Goal: Transaction & Acquisition: Register for event/course

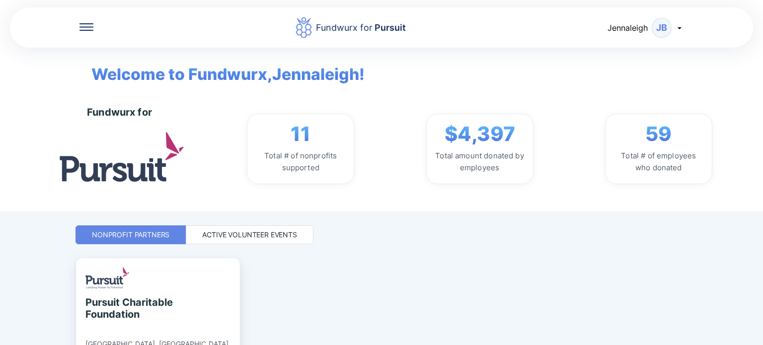
scroll to position [64, 0]
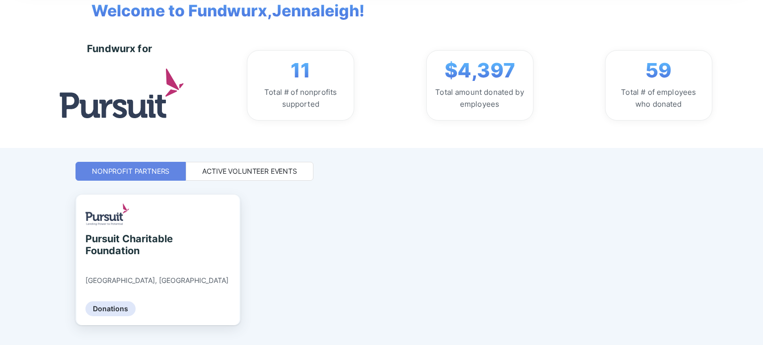
click at [285, 173] on div "Active Volunteer Events" at bounding box center [249, 171] width 95 height 10
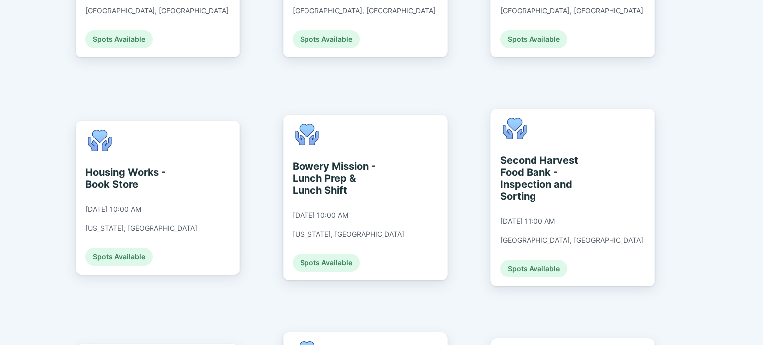
scroll to position [1282, 0]
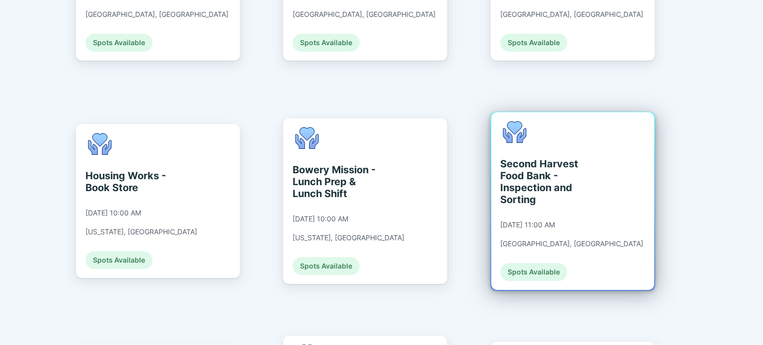
click at [561, 158] on div "Second Harvest Food Bank - Inspection and Sorting" at bounding box center [545, 182] width 91 height 48
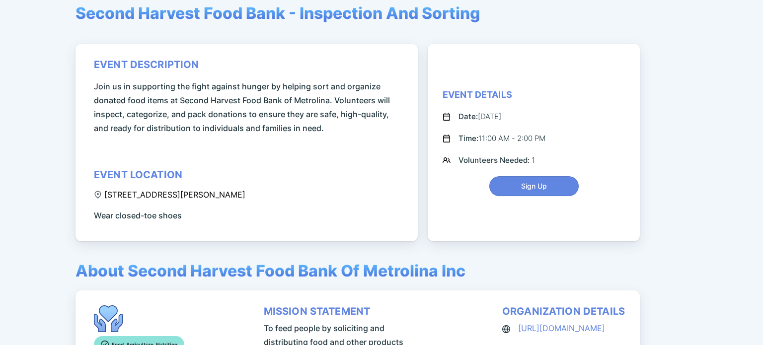
scroll to position [89, 0]
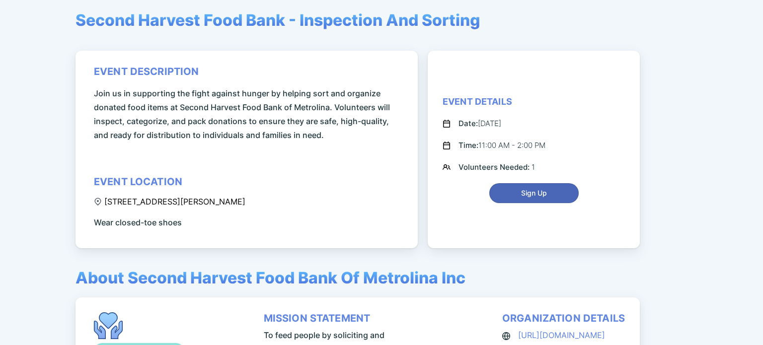
click at [509, 188] on span "Sign Up" at bounding box center [534, 193] width 77 height 10
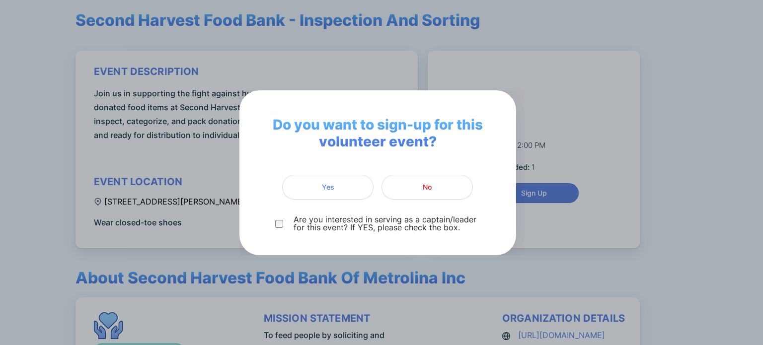
click at [613, 105] on div "Do you want to sign-up for this volunteer event? Yes No Are you interested in s…" at bounding box center [381, 172] width 763 height 345
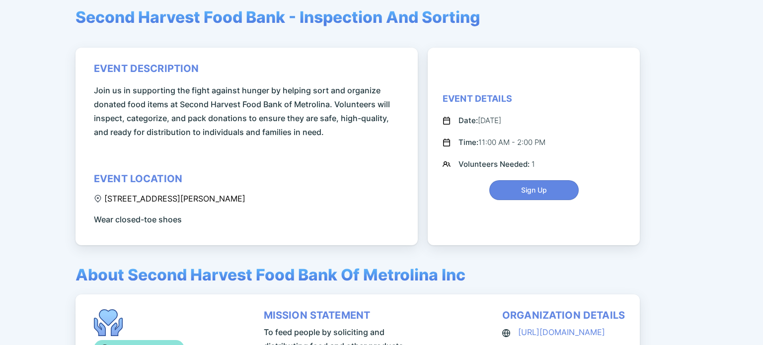
scroll to position [93, 0]
click at [540, 188] on span "Sign Up" at bounding box center [534, 190] width 26 height 10
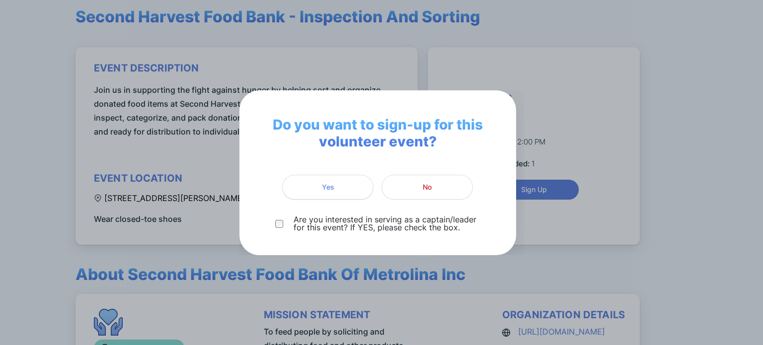
click at [324, 183] on span "Yes" at bounding box center [328, 187] width 12 height 10
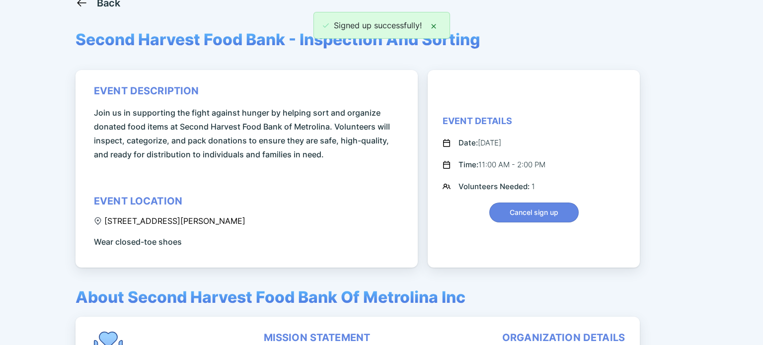
scroll to position [0, 0]
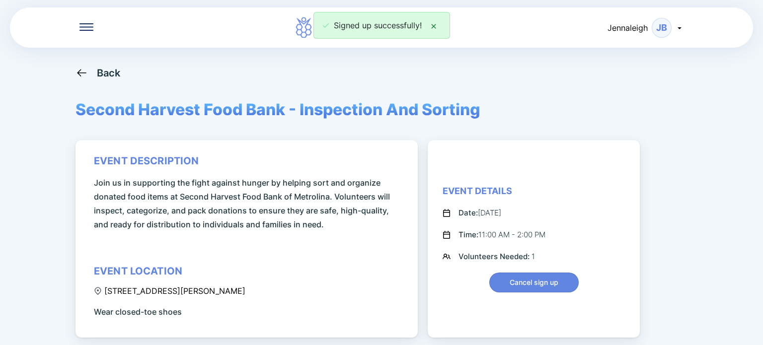
click at [106, 67] on div "Back" at bounding box center [109, 73] width 24 height 12
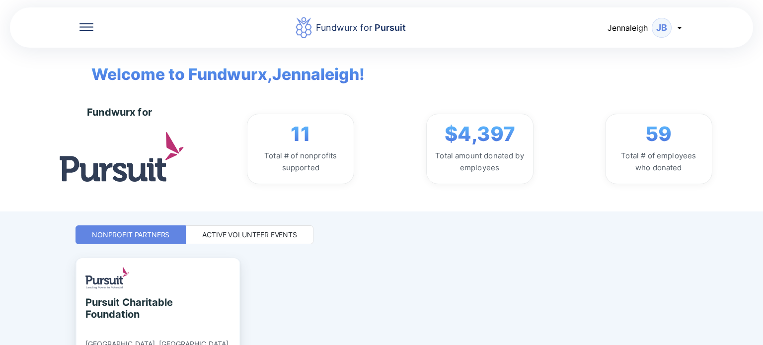
click at [241, 233] on div "Active Volunteer Events" at bounding box center [249, 235] width 95 height 10
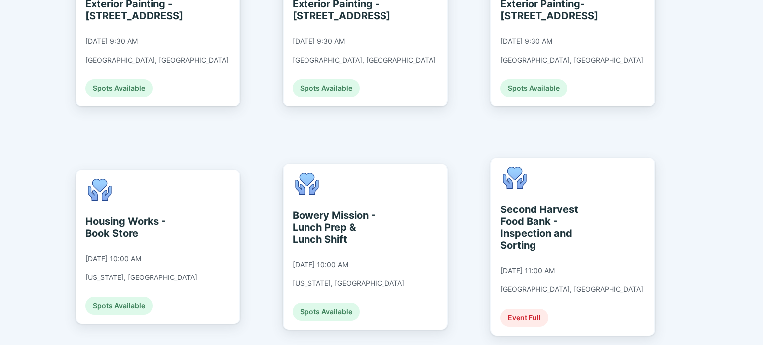
scroll to position [1295, 0]
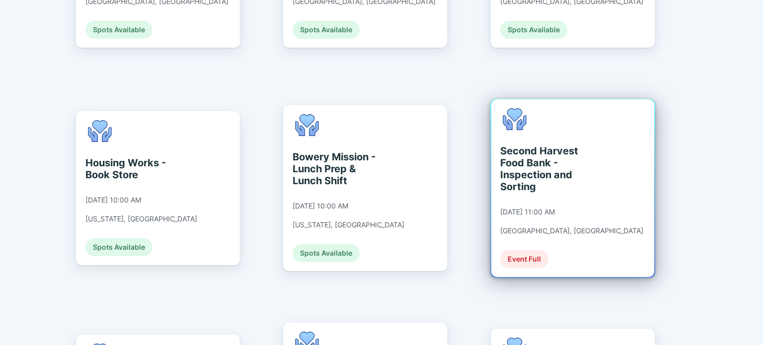
click at [547, 170] on div "Second Harvest Food Bank - Inspection and Sorting [DATE] 11:00 AM [GEOGRAPHIC_D…" at bounding box center [571, 188] width 143 height 160
